Goal: Communication & Community: Answer question/provide support

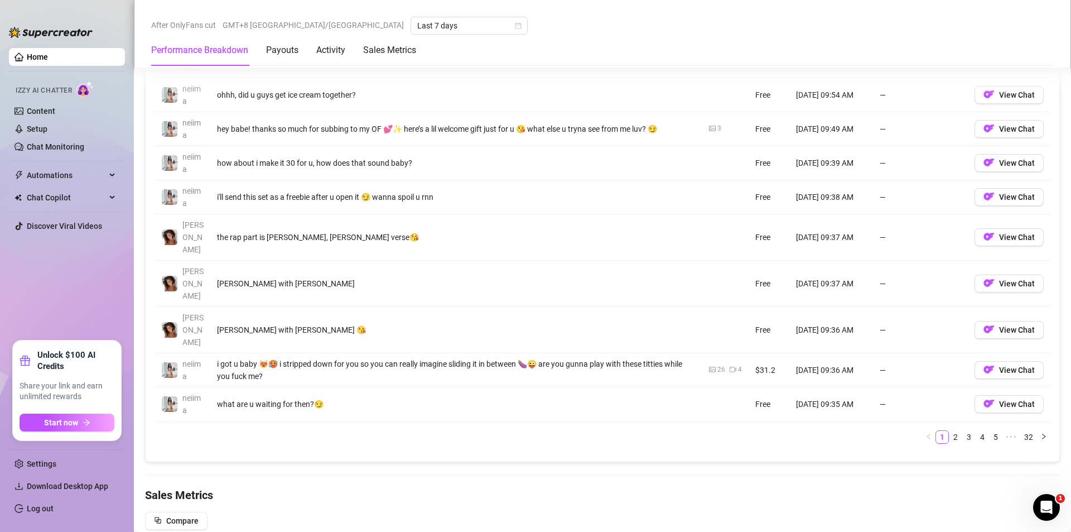
scroll to position [1004, 0]
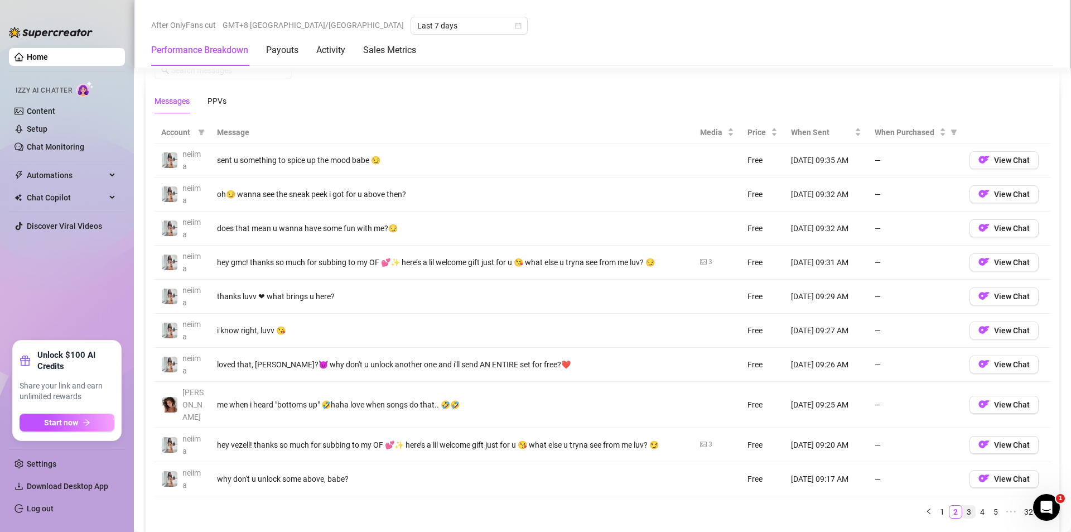
click at [963, 505] on link "3" at bounding box center [969, 511] width 12 height 12
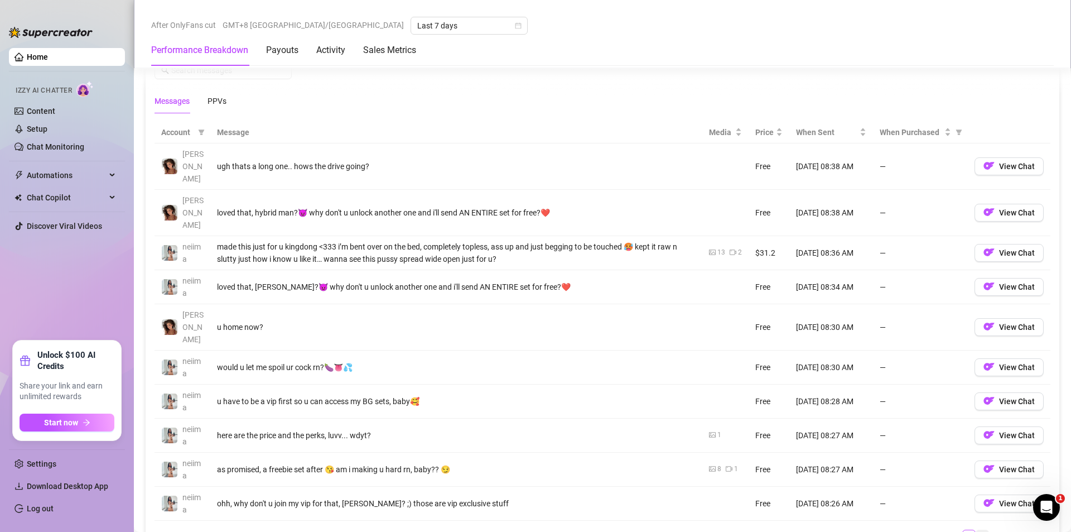
click at [976, 530] on link "5" at bounding box center [982, 536] width 12 height 12
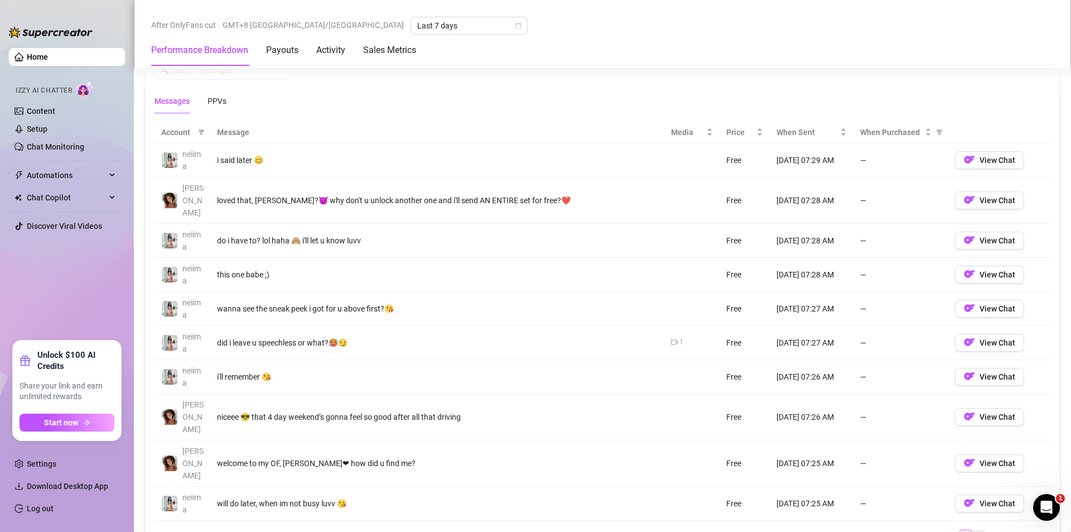
click at [973, 530] on link "9" at bounding box center [979, 536] width 12 height 12
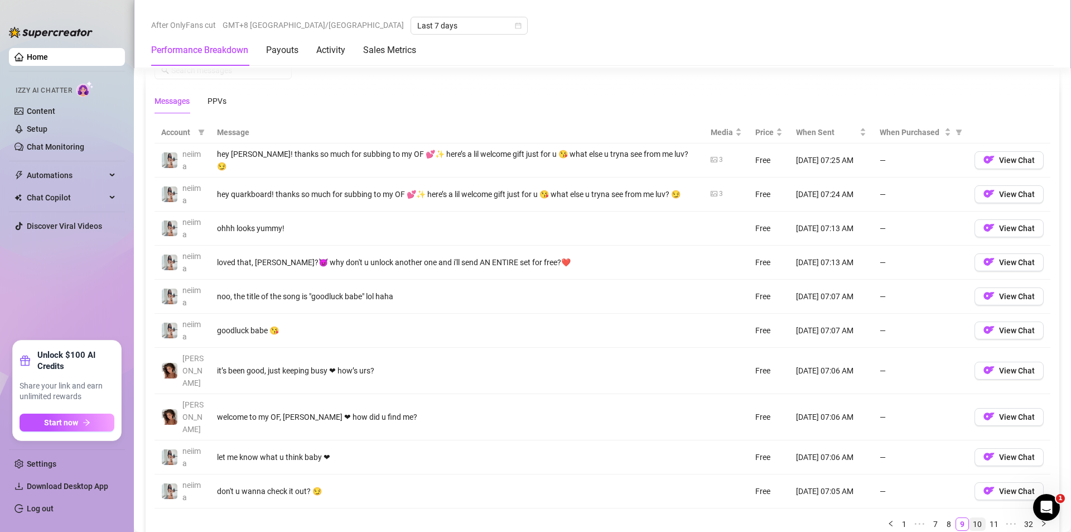
click at [970, 518] on link "10" at bounding box center [978, 524] width 16 height 12
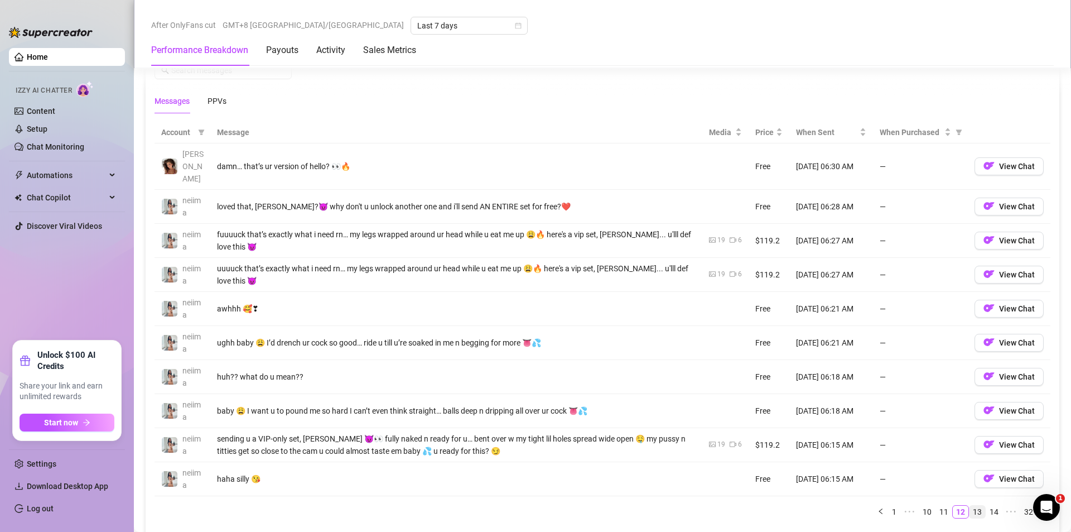
click at [972, 505] on link "13" at bounding box center [978, 511] width 16 height 12
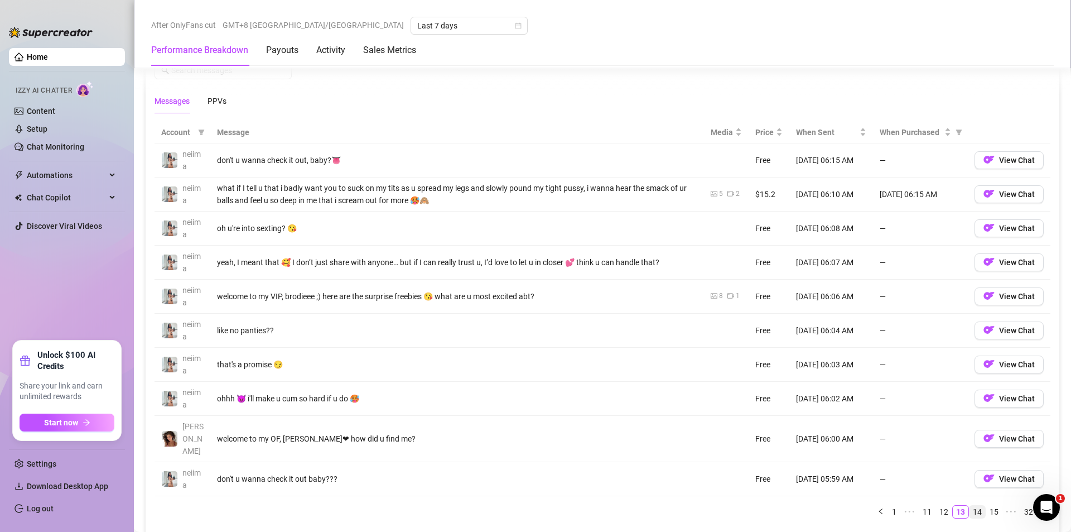
click at [970, 505] on link "14" at bounding box center [978, 511] width 16 height 12
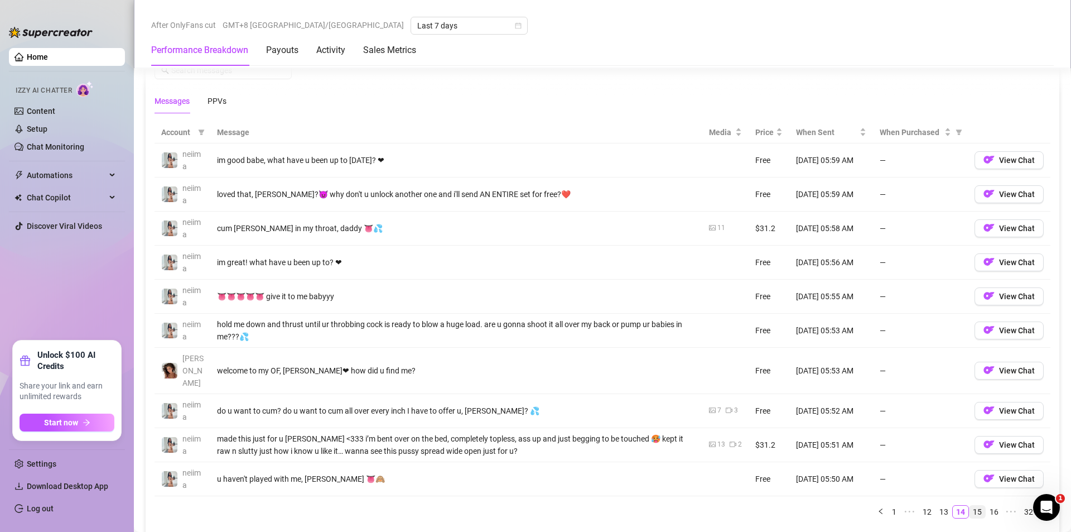
click at [970, 505] on link "15" at bounding box center [978, 511] width 16 height 12
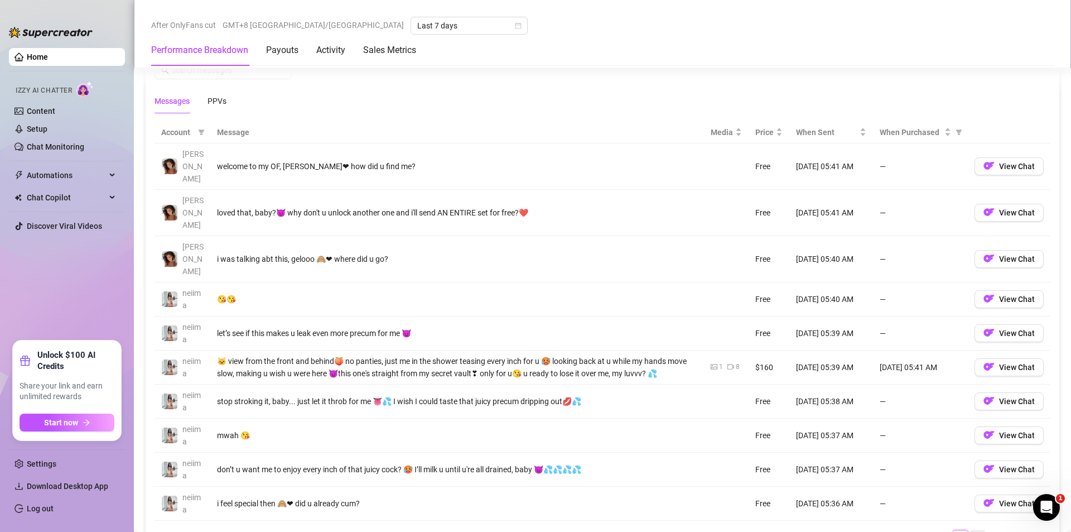
click at [970, 530] on link "17" at bounding box center [978, 536] width 16 height 12
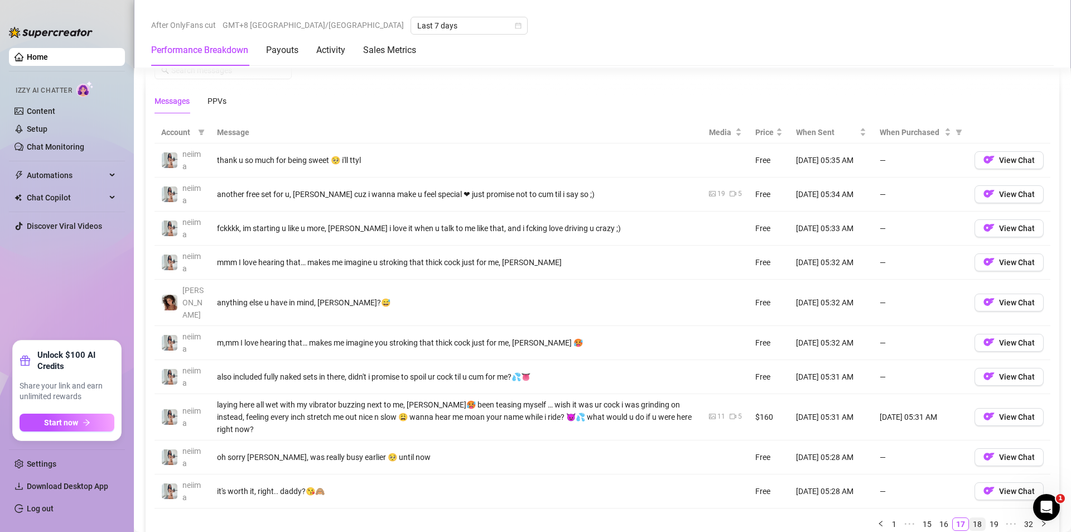
click at [970, 518] on link "18" at bounding box center [978, 524] width 16 height 12
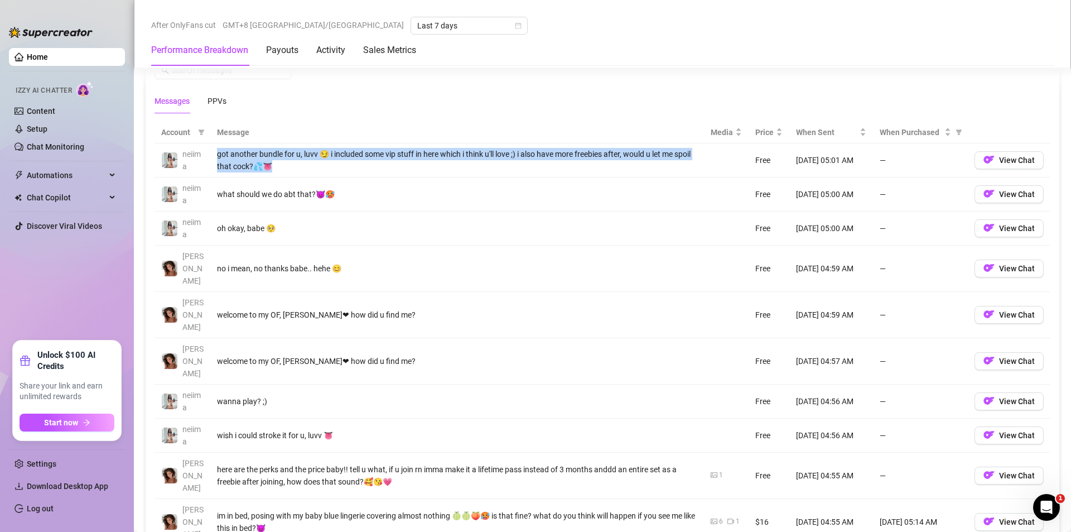
drag, startPoint x: 300, startPoint y: 161, endPoint x: 212, endPoint y: 146, distance: 88.9
click at [212, 146] on td "got another bundle for u, luvv 😏 i included some vip stuff in here which i thin…" at bounding box center [457, 160] width 494 height 34
copy div "got another bundle for u, luvv 😏 i included some vip stuff in here which i thin…"
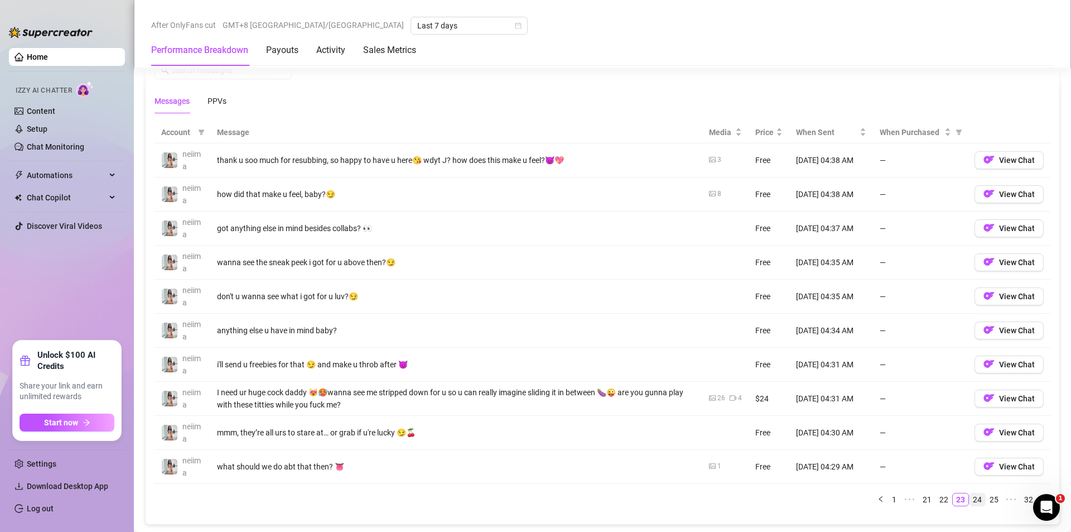
click at [972, 500] on link "24" at bounding box center [978, 499] width 16 height 12
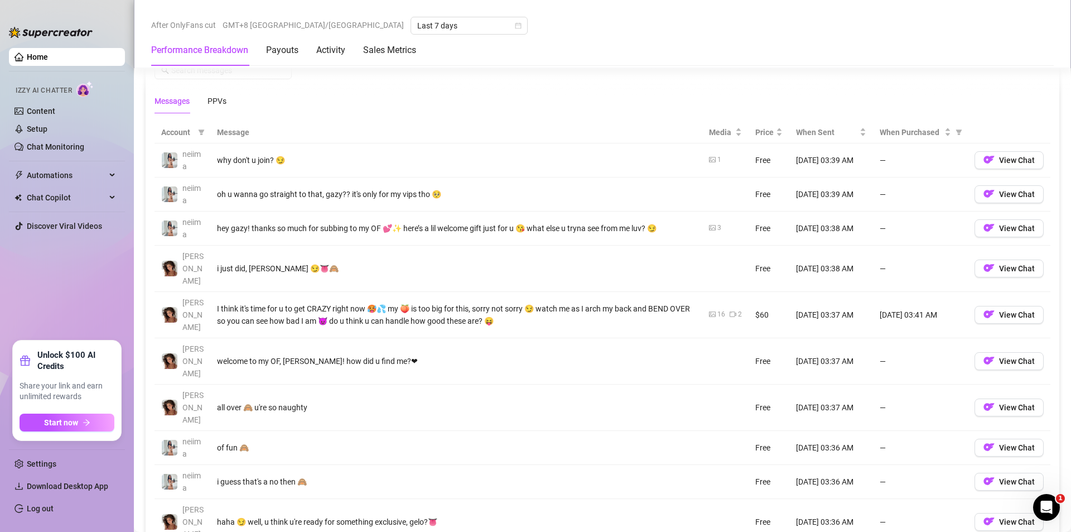
click at [999, 443] on span "View Chat" at bounding box center [1017, 447] width 36 height 9
click at [599, 502] on div "Total Sales $2,663.97 Active Chats 514 Messages Sent 1899 Performance by OnlyFa…" at bounding box center [602, 216] width 915 height 2154
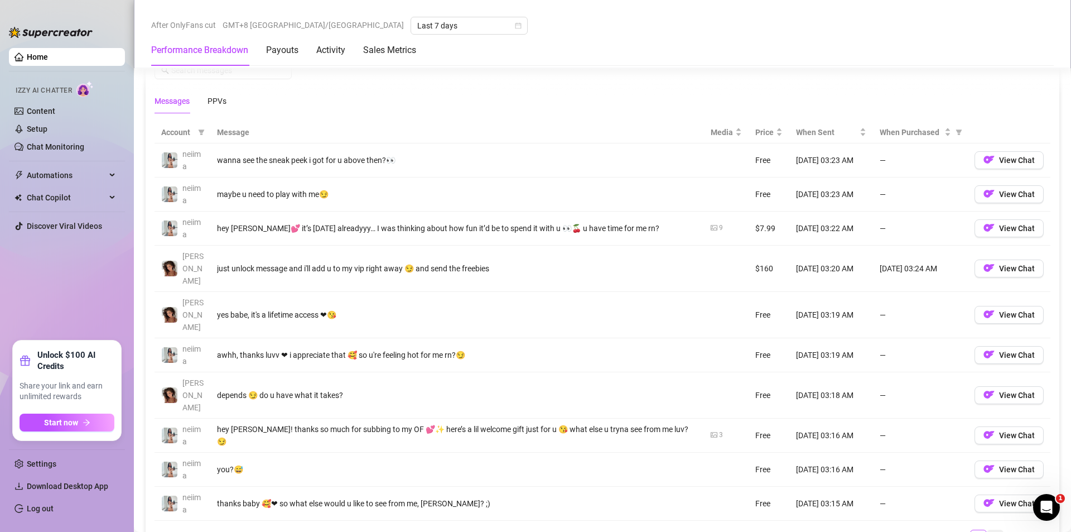
click at [987, 530] on link "30" at bounding box center [995, 536] width 16 height 12
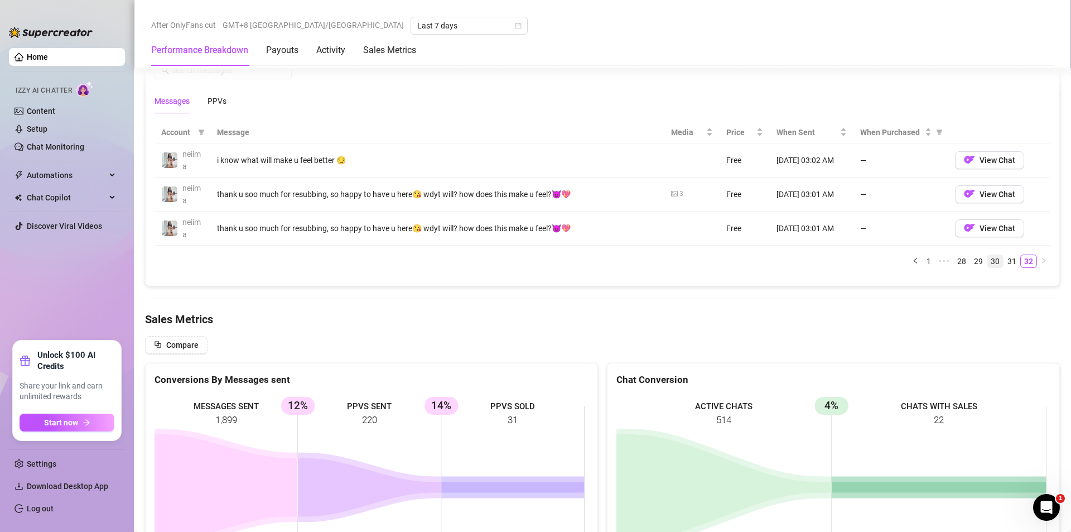
click at [987, 262] on link "30" at bounding box center [995, 261] width 16 height 12
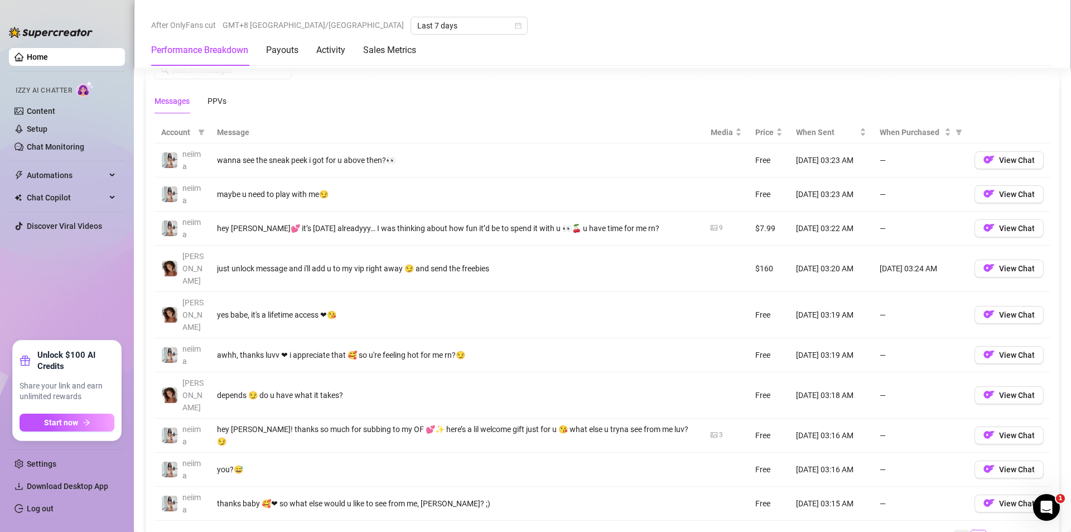
click at [957, 530] on link "28" at bounding box center [962, 536] width 16 height 12
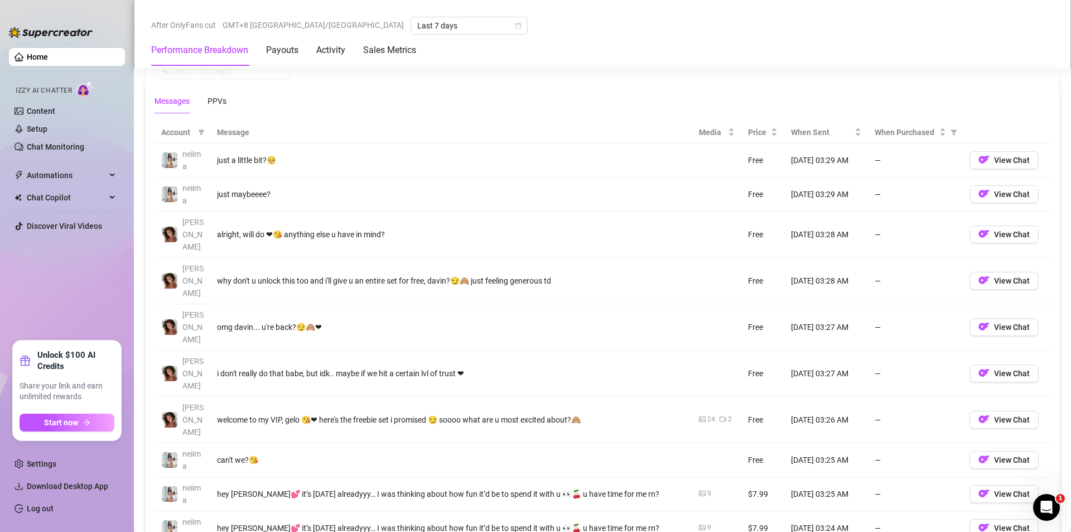
drag, startPoint x: 936, startPoint y: 463, endPoint x: 926, endPoint y: 465, distance: 10.3
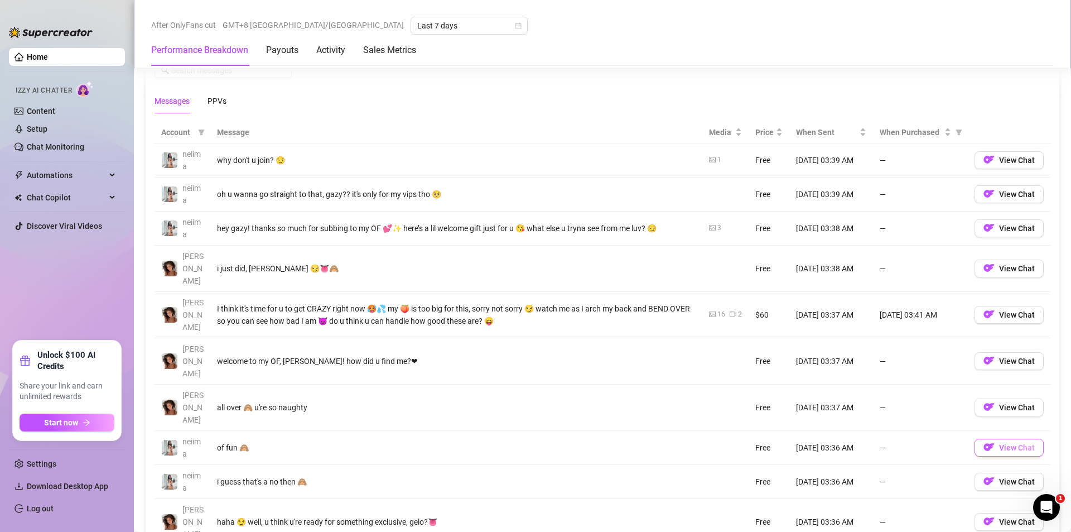
click at [999, 443] on span "View Chat" at bounding box center [1017, 447] width 36 height 9
click at [1001, 438] on button "View Chat" at bounding box center [1009, 447] width 69 height 18
